Goal: Complete application form

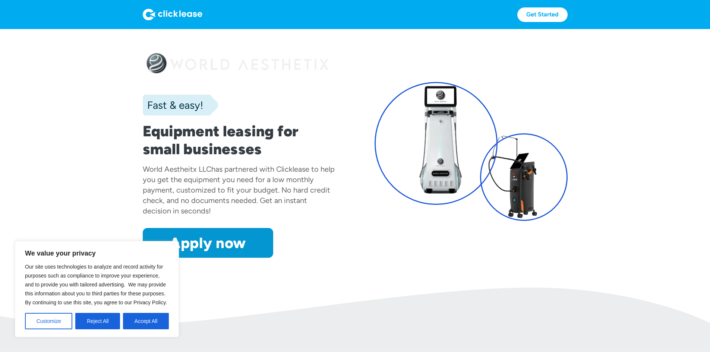
click at [291, 216] on div "World Aestheitx LLC has partnered with Clicklease to help you get the equipment…" at bounding box center [239, 190] width 193 height 52
click at [310, 288] on section "Fast & easy! Equipment leasing for small businesses World Aestheitx LLC has par…" at bounding box center [355, 158] width 710 height 259
click at [50, 322] on button "Customize" at bounding box center [48, 321] width 47 height 16
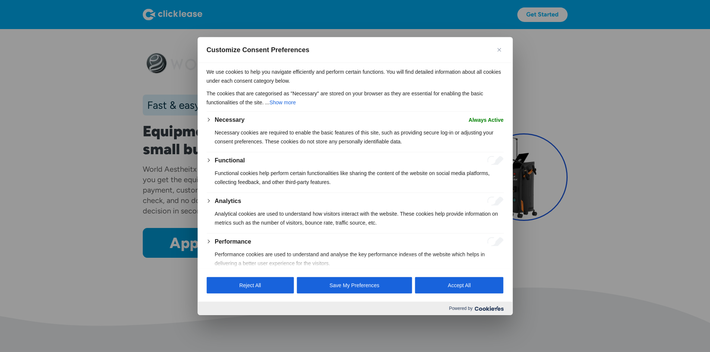
click at [500, 51] on img "Close" at bounding box center [499, 50] width 4 height 4
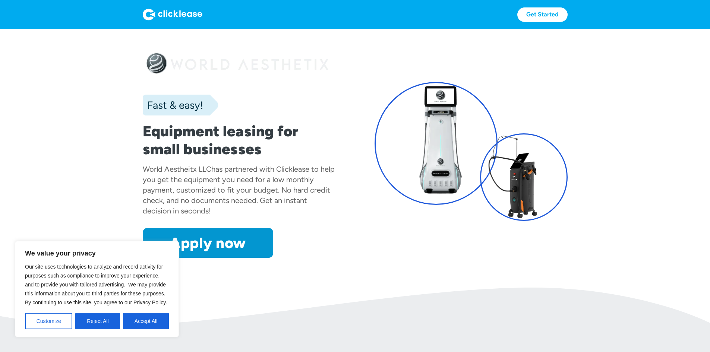
click at [568, 68] on div "Fast & easy! Equipment leasing for small businesses World Aestheitx LLC has par…" at bounding box center [355, 151] width 425 height 214
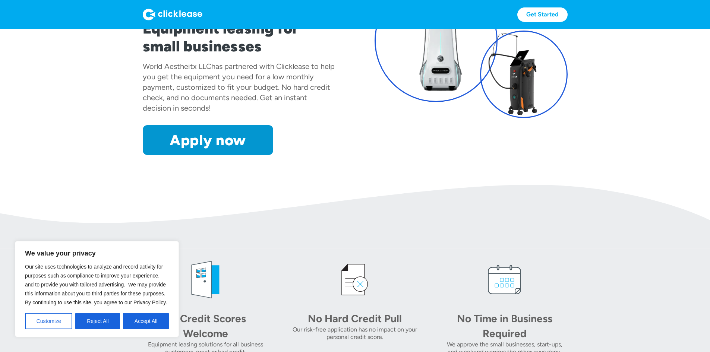
scroll to position [112, 0]
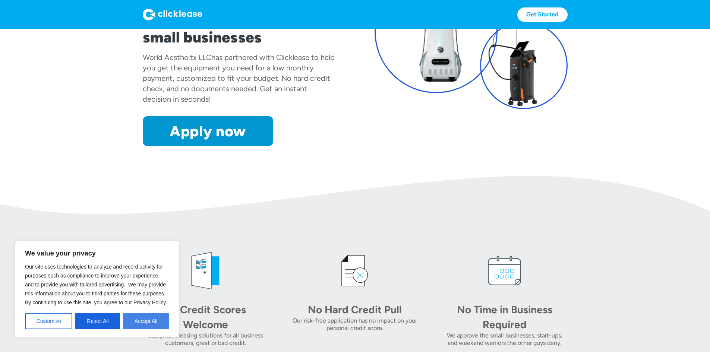
click at [138, 324] on button "Accept All" at bounding box center [146, 321] width 46 height 16
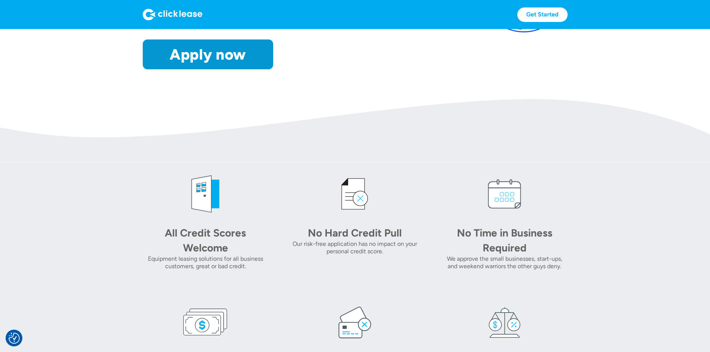
scroll to position [75, 0]
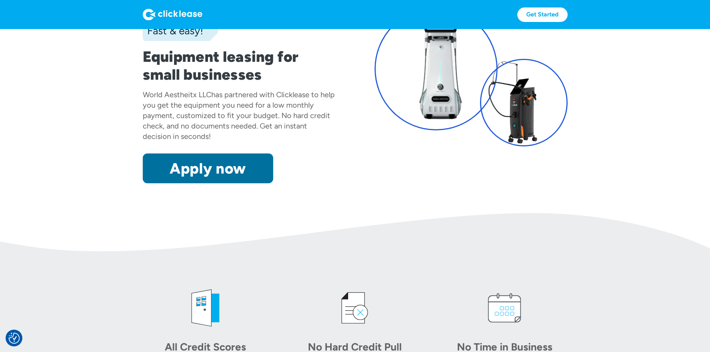
click at [154, 183] on link "Apply now" at bounding box center [208, 169] width 130 height 30
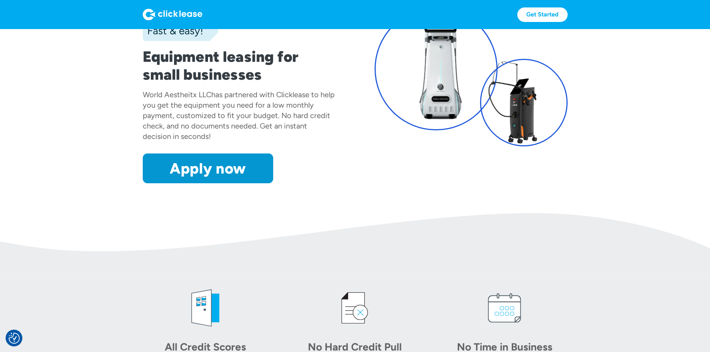
scroll to position [91, 0]
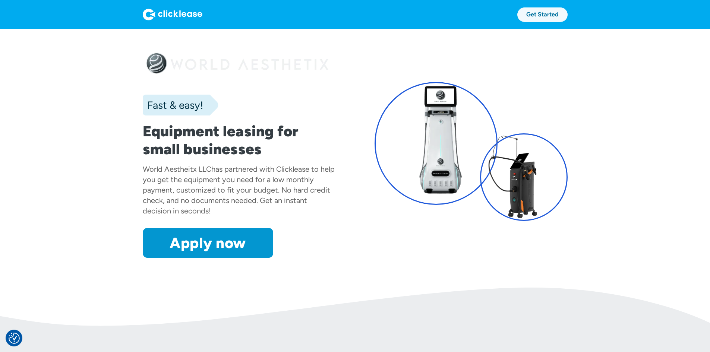
click at [568, 14] on link "Get Started" at bounding box center [542, 14] width 50 height 15
